Goal: Transaction & Acquisition: Register for event/course

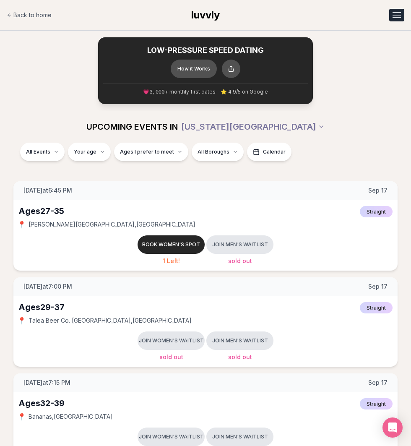
click at [395, 16] on button "Open menu" at bounding box center [397, 15] width 15 height 13
click at [371, 36] on link "Q&A" at bounding box center [375, 36] width 58 height 15
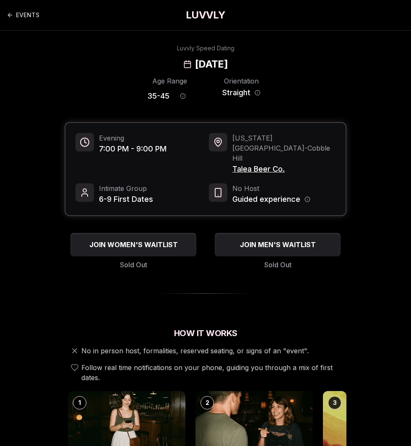
click at [74, 327] on div "How It Works No in person host, formalities, reserved seating, or signs of an "…" at bounding box center [206, 354] width 282 height 55
click at [15, 10] on link "EVENTS" at bounding box center [23, 15] width 33 height 17
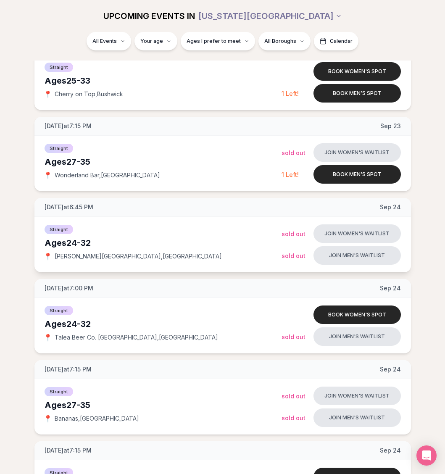
scroll to position [471, 0]
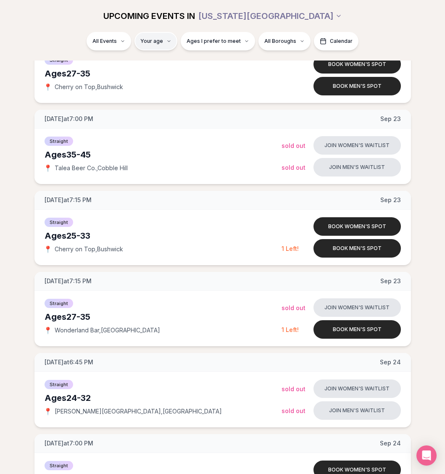
click at [152, 64] on input "number" at bounding box center [158, 66] width 56 height 17
type input "**"
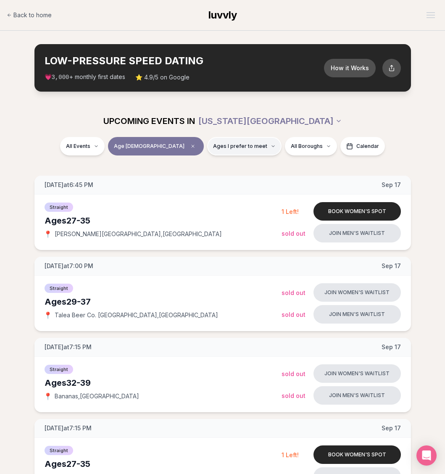
click at [213, 148] on span "Ages I prefer to meet" at bounding box center [240, 146] width 54 height 7
click at [215, 190] on span "Older than me" at bounding box center [213, 190] width 39 height 8
click at [189, 190] on button "Older than me" at bounding box center [185, 189] width 7 height 7
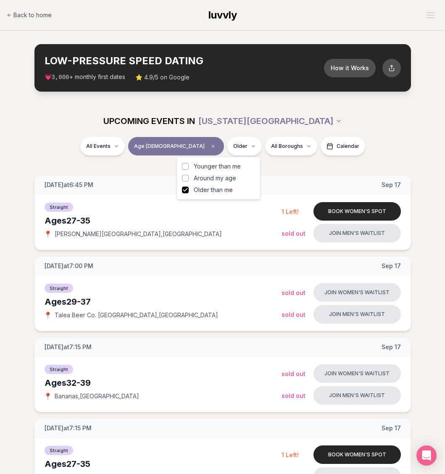
click at [82, 152] on div "All Events Age 32 Older All Boroughs Calendar" at bounding box center [222, 148] width 431 height 22
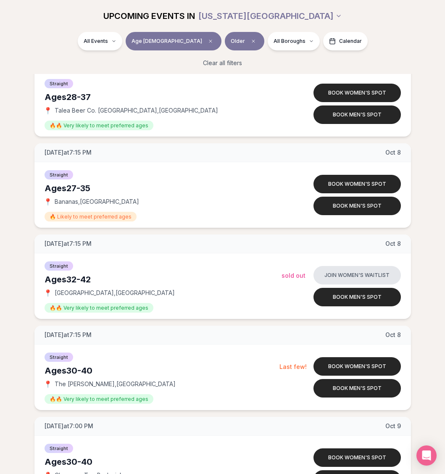
scroll to position [2442, 0]
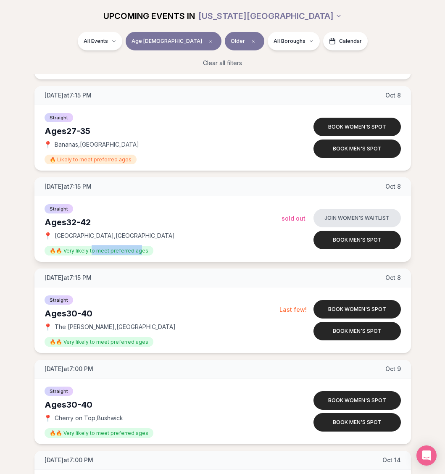
drag, startPoint x: 90, startPoint y: 250, endPoint x: 139, endPoint y: 252, distance: 48.7
click at [139, 252] on span "🔥🔥 Very likely to meet preferred ages" at bounding box center [99, 251] width 109 height 10
click at [140, 252] on span "🔥🔥 Very likely to meet preferred ages" at bounding box center [99, 251] width 109 height 10
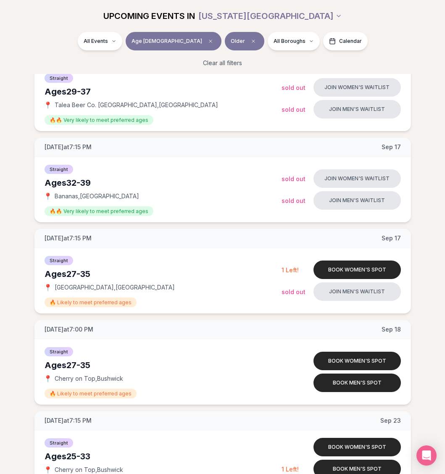
scroll to position [0, 0]
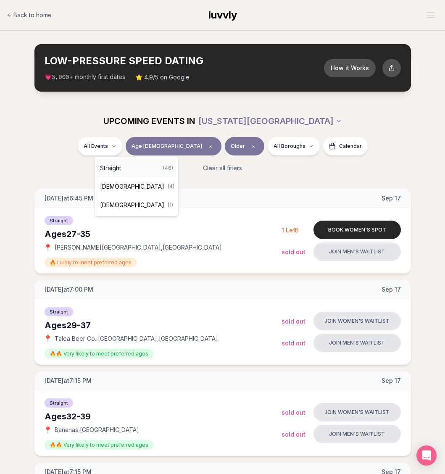
click at [140, 164] on div "Straight ( 46 )" at bounding box center [137, 168] width 80 height 18
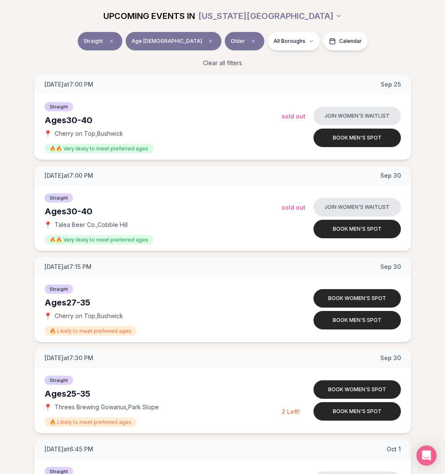
scroll to position [1203, 0]
